Goal: Task Accomplishment & Management: Complete application form

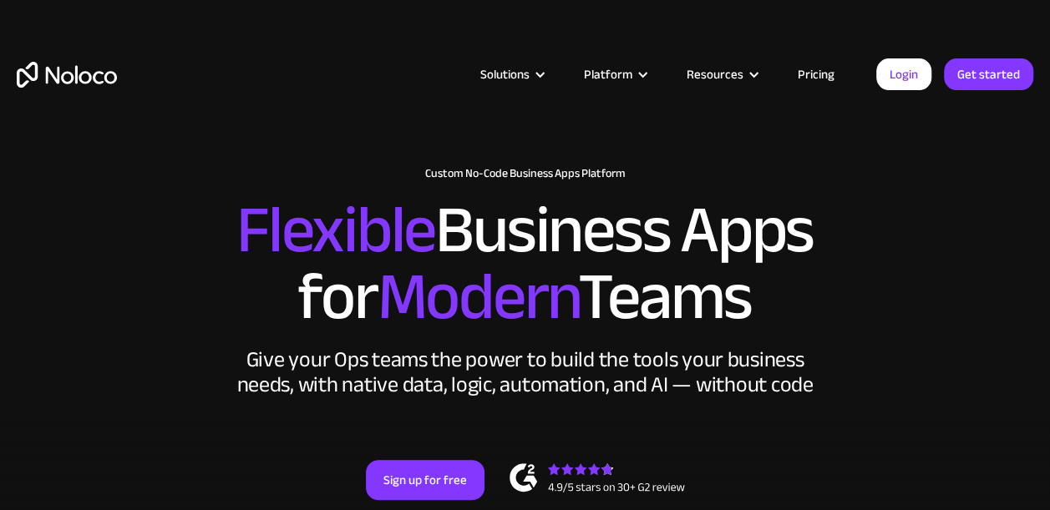
click at [812, 75] on link "Pricing" at bounding box center [816, 74] width 79 height 22
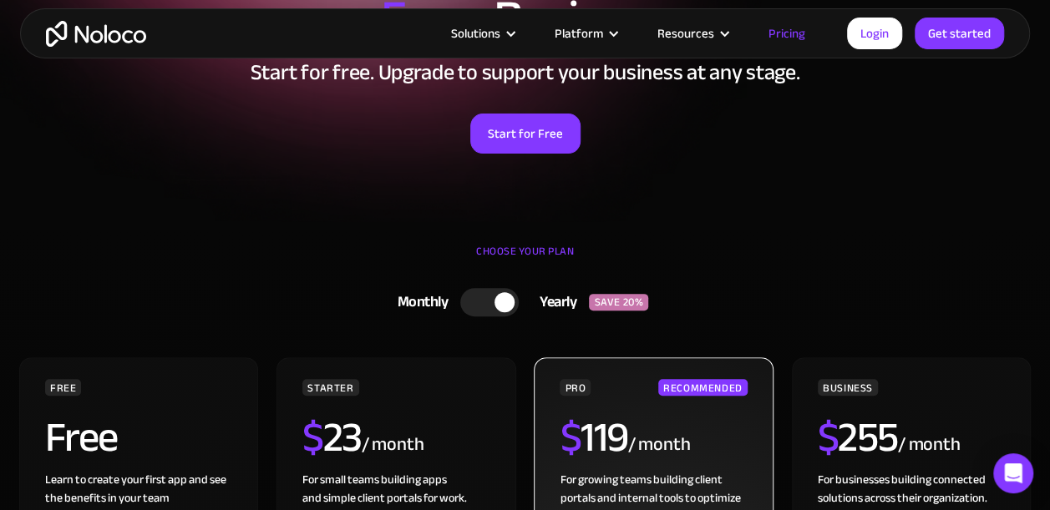
scroll to position [334, 0]
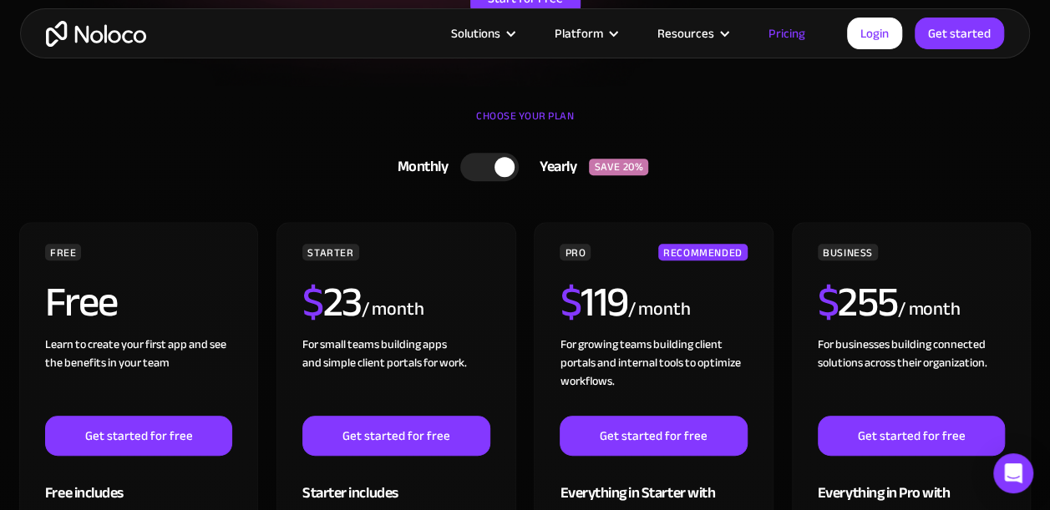
click at [468, 165] on div at bounding box center [489, 167] width 58 height 28
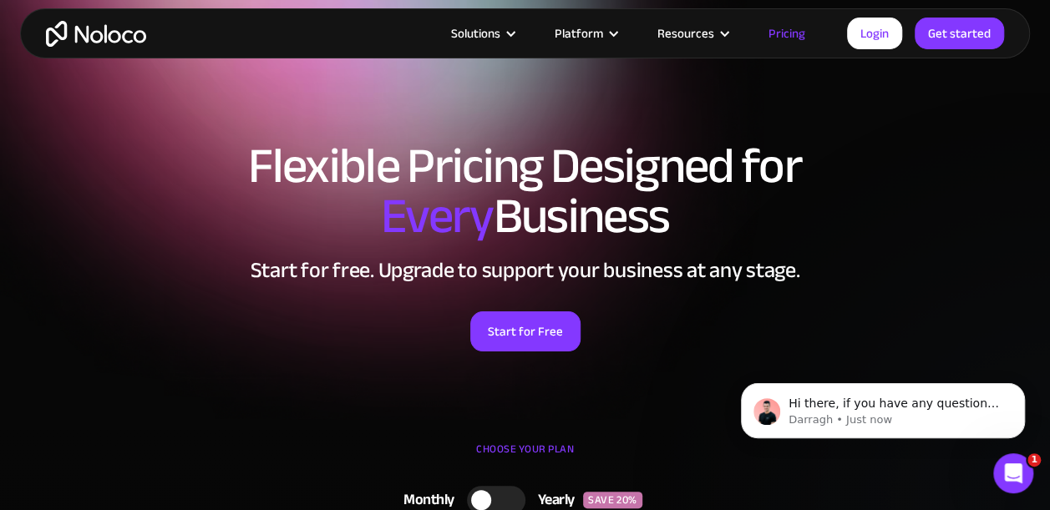
scroll to position [0, 0]
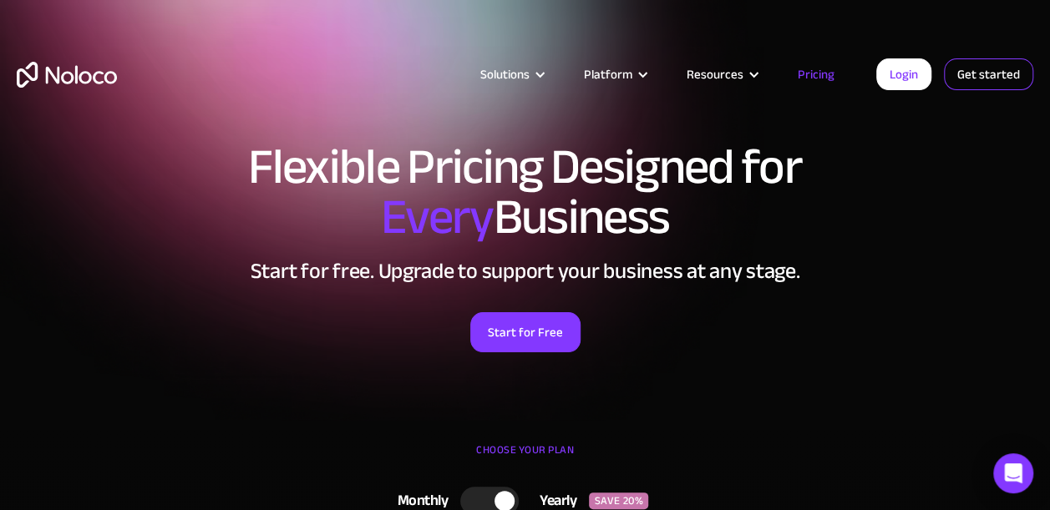
click at [976, 69] on link "Get started" at bounding box center [988, 74] width 89 height 32
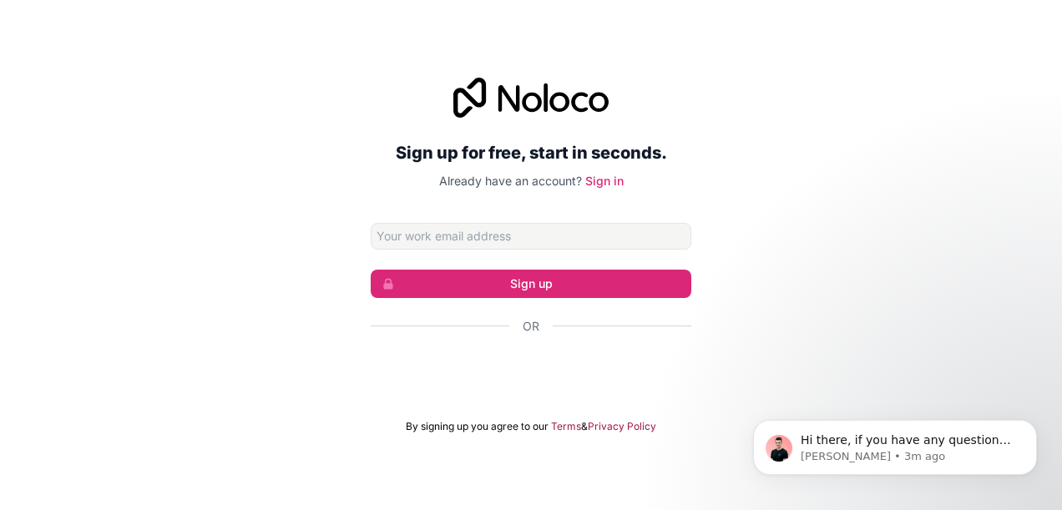
click at [496, 215] on div "Sign up for free, start in seconds. Already have an account? Sign in Sign up Or…" at bounding box center [531, 256] width 321 height 356
click at [494, 227] on input "Email address" at bounding box center [531, 236] width 321 height 27
type input "[EMAIL_ADDRESS][DOMAIN_NAME]"
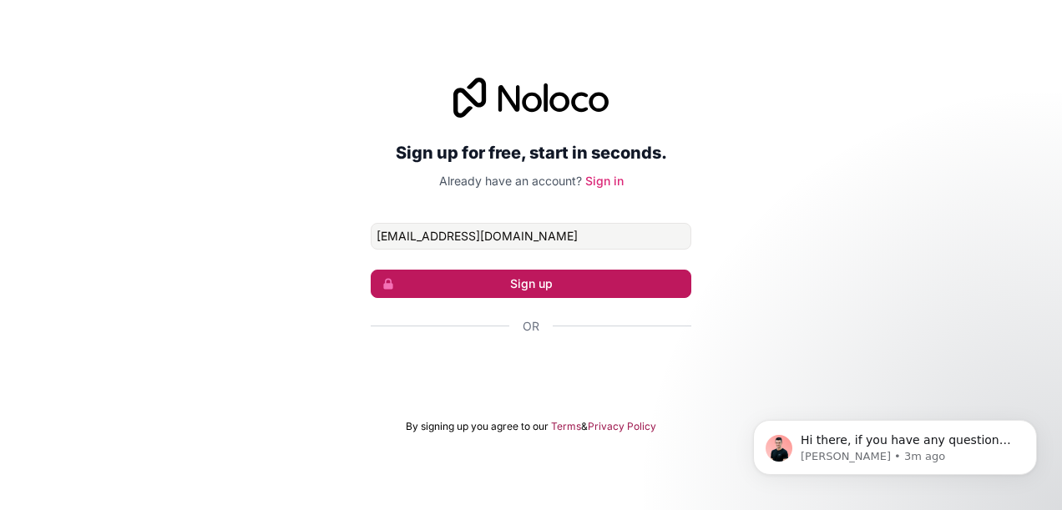
click at [506, 276] on button "Sign up" at bounding box center [531, 284] width 321 height 28
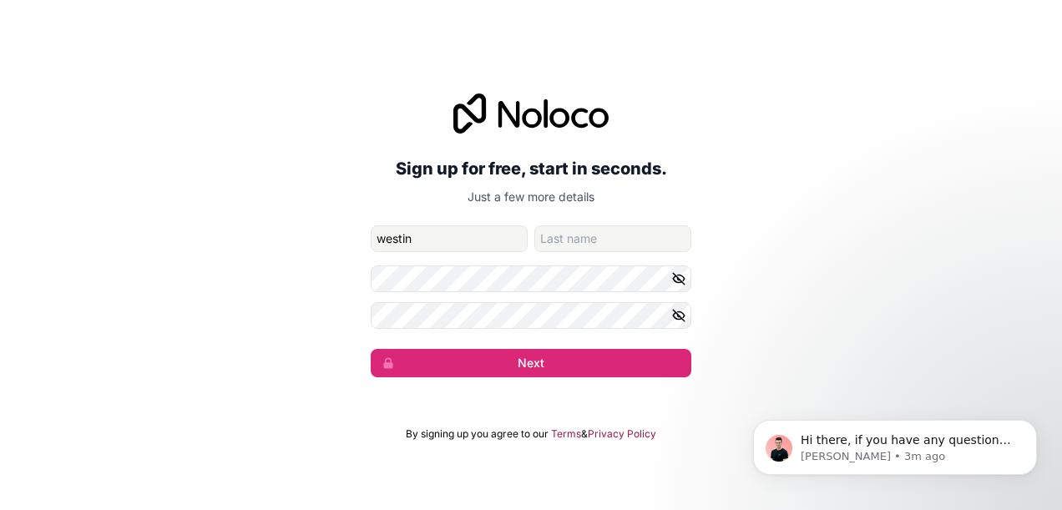
type input "westin"
type input "[PERSON_NAME]"
click at [677, 272] on icon "button" at bounding box center [679, 278] width 15 height 15
click at [317, 302] on div "Sign up for free, start in seconds. Just a few more details [EMAIL_ADDRESS][DOM…" at bounding box center [531, 235] width 1062 height 331
click at [682, 317] on icon "button" at bounding box center [679, 315] width 15 height 15
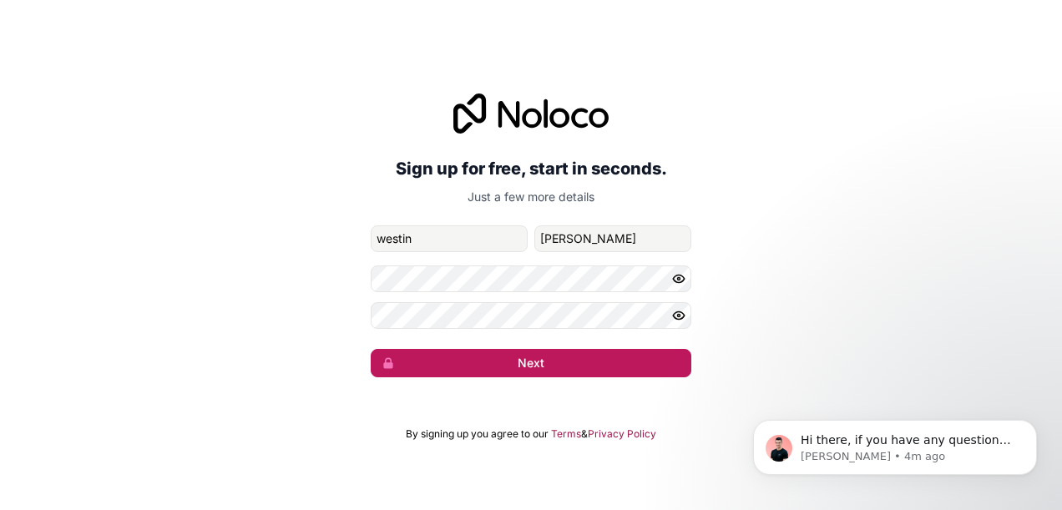
click at [534, 361] on button "Next" at bounding box center [531, 363] width 321 height 28
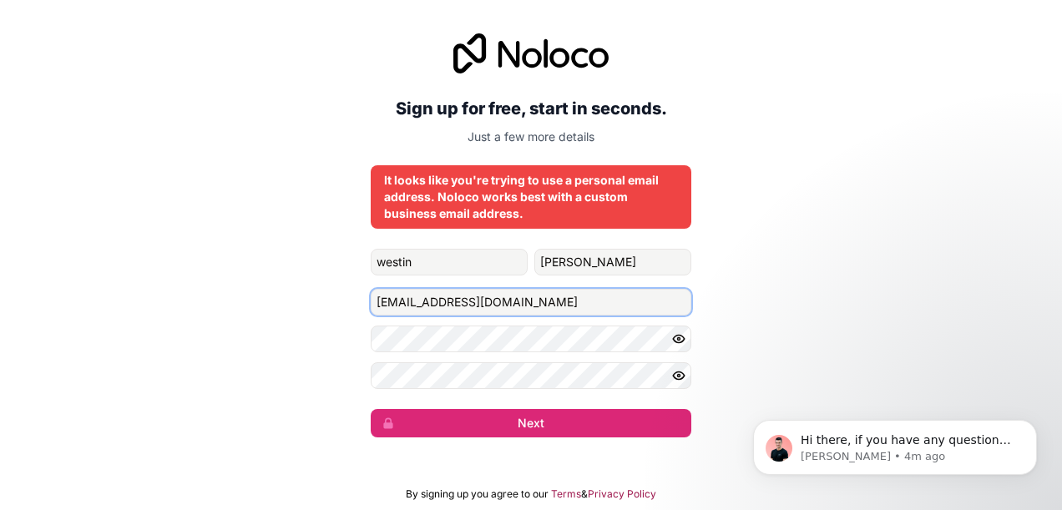
drag, startPoint x: 497, startPoint y: 301, endPoint x: 364, endPoint y: 304, distance: 132.8
click at [364, 304] on div "Sign up for free, start in seconds. Just a few more details It looks like you'r…" at bounding box center [531, 235] width 1062 height 451
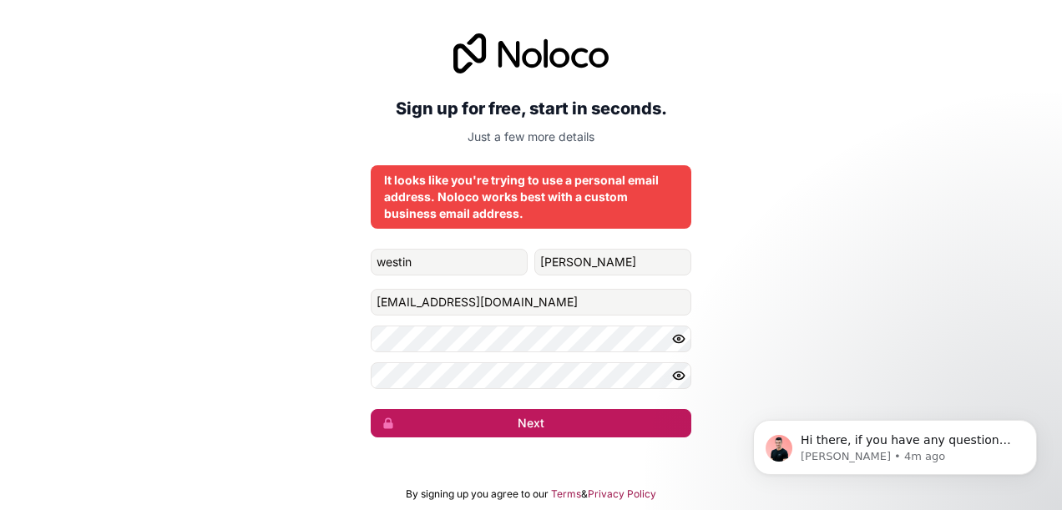
click at [553, 415] on button "Next" at bounding box center [531, 423] width 321 height 28
click at [484, 421] on button "Next" at bounding box center [531, 423] width 321 height 28
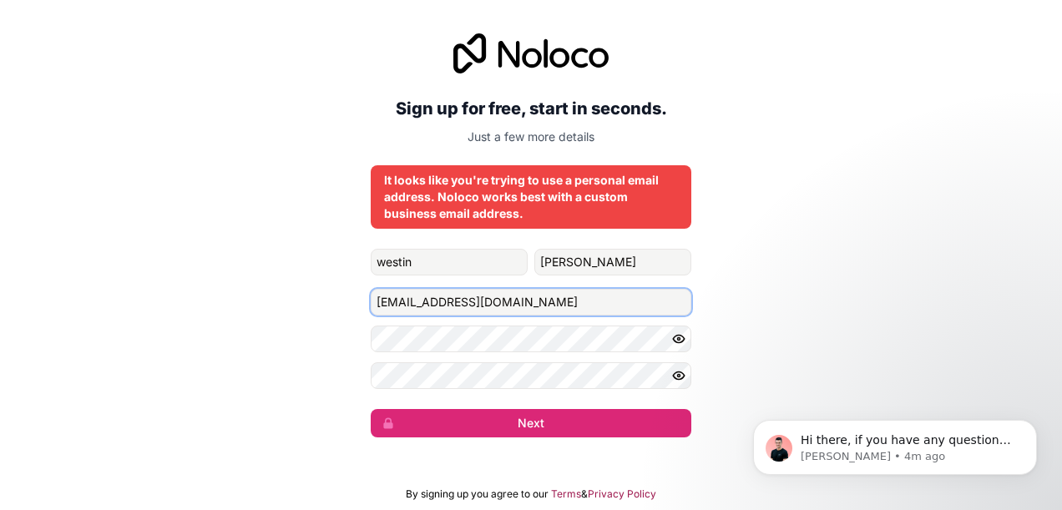
click at [467, 307] on input "[EMAIL_ADDRESS][DOMAIN_NAME]" at bounding box center [531, 302] width 321 height 27
click at [456, 304] on input "[EMAIL_ADDRESS][DOMAIN_NAME]" at bounding box center [531, 302] width 321 height 27
type input "[EMAIL_ADDRESS][DOMAIN_NAME]"
click at [371, 409] on button "Next" at bounding box center [531, 423] width 321 height 28
